Goal: Complete application form

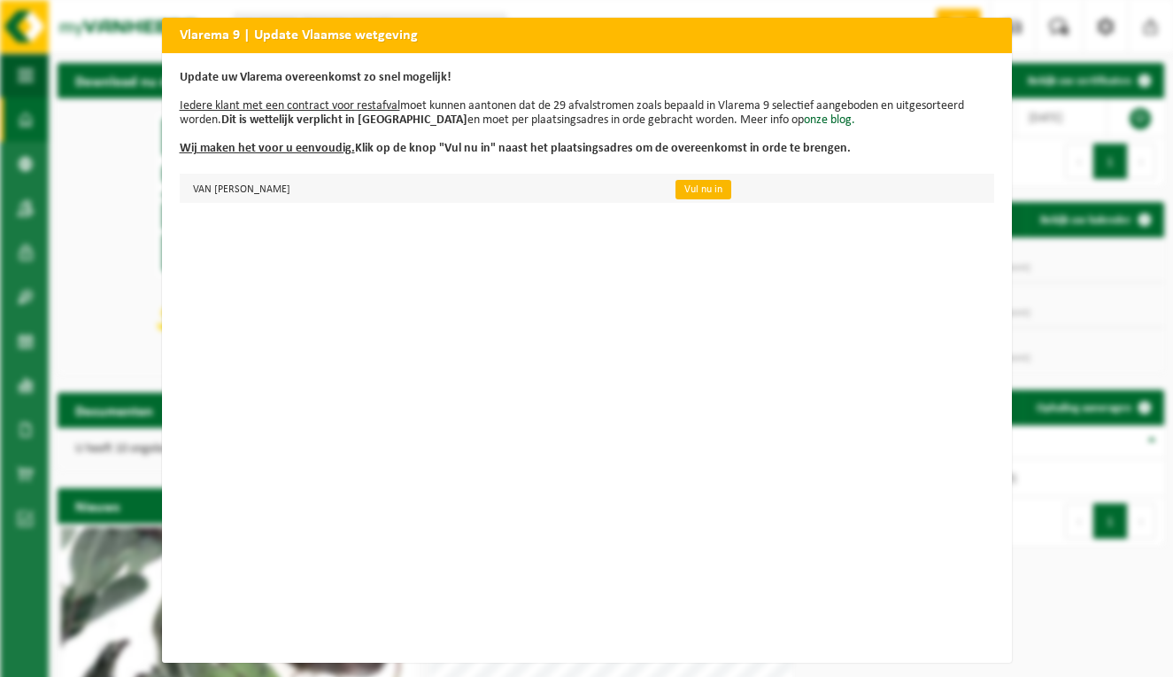
click at [731, 185] on link "Vul nu in" at bounding box center [704, 189] width 56 height 19
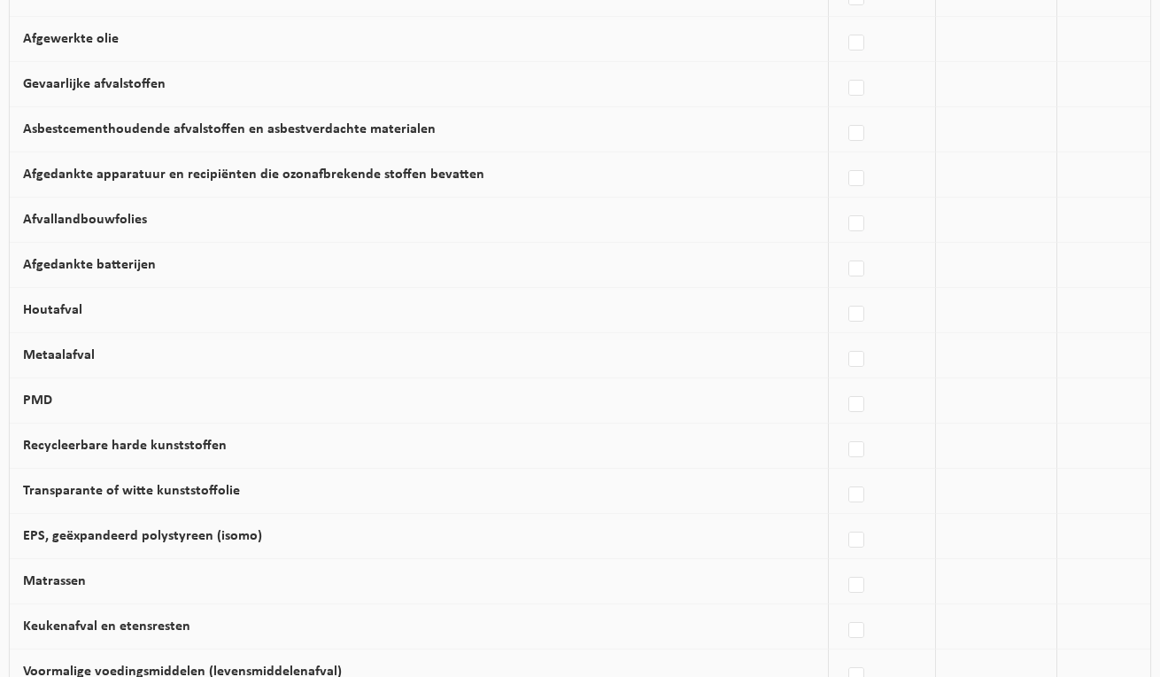
scroll to position [702, 0]
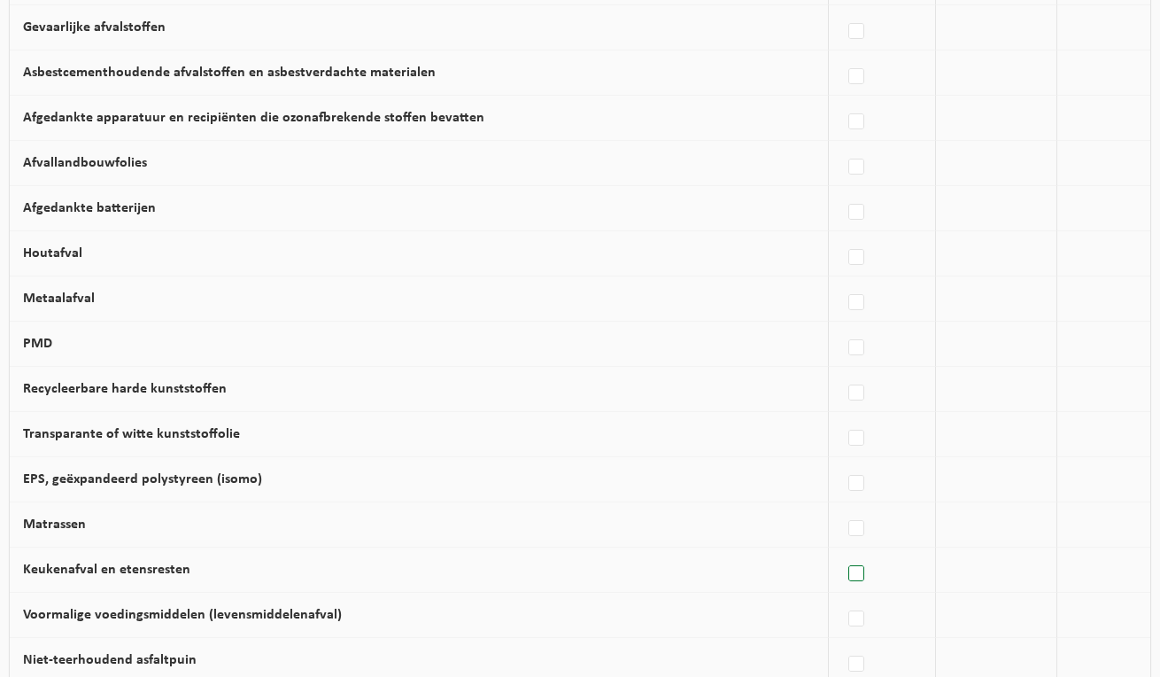
click at [858, 575] on label at bounding box center [857, 574] width 25 height 27
click at [842, 552] on input "Keukenafval en etensresten" at bounding box center [841, 551] width 1 height 1
checkbox input "true"
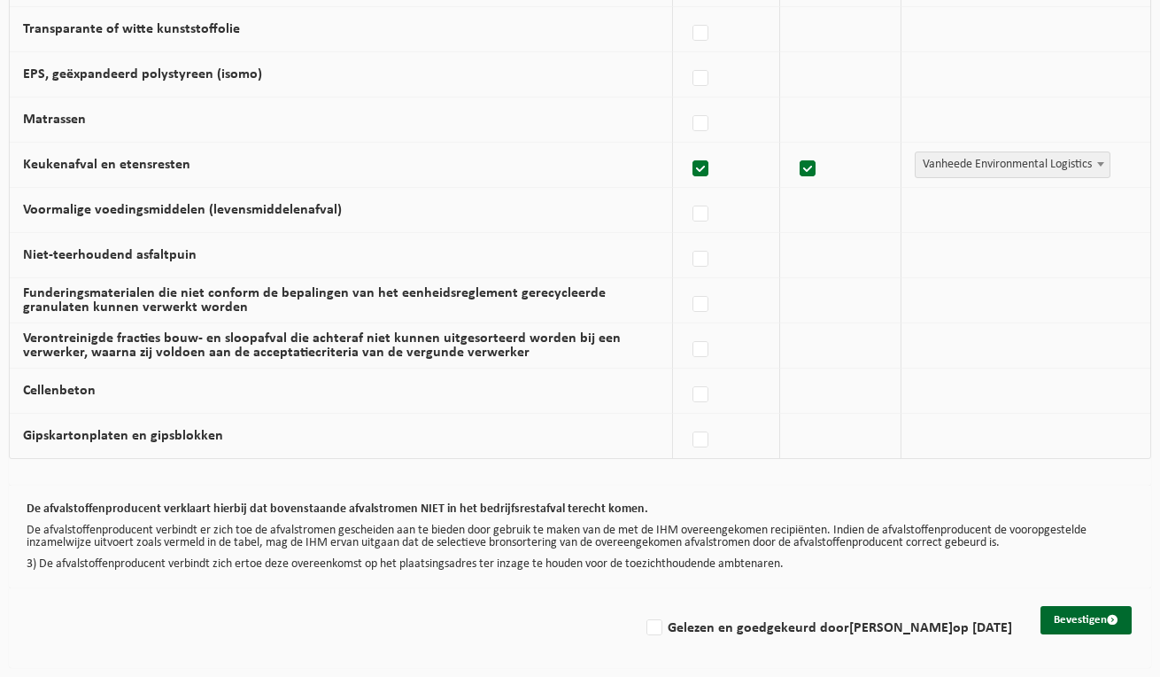
scroll to position [1116, 0]
click at [675, 619] on label "Gelezen en goedgekeurd door ANN DAELE op 09/09/25" at bounding box center [827, 628] width 369 height 27
click at [640, 606] on input "Gelezen en goedgekeurd door ANN DAELE op 09/09/25" at bounding box center [639, 605] width 1 height 1
checkbox input "true"
click at [1094, 610] on button "Bevestigen" at bounding box center [1086, 620] width 91 height 28
